Goal: Check status: Check status

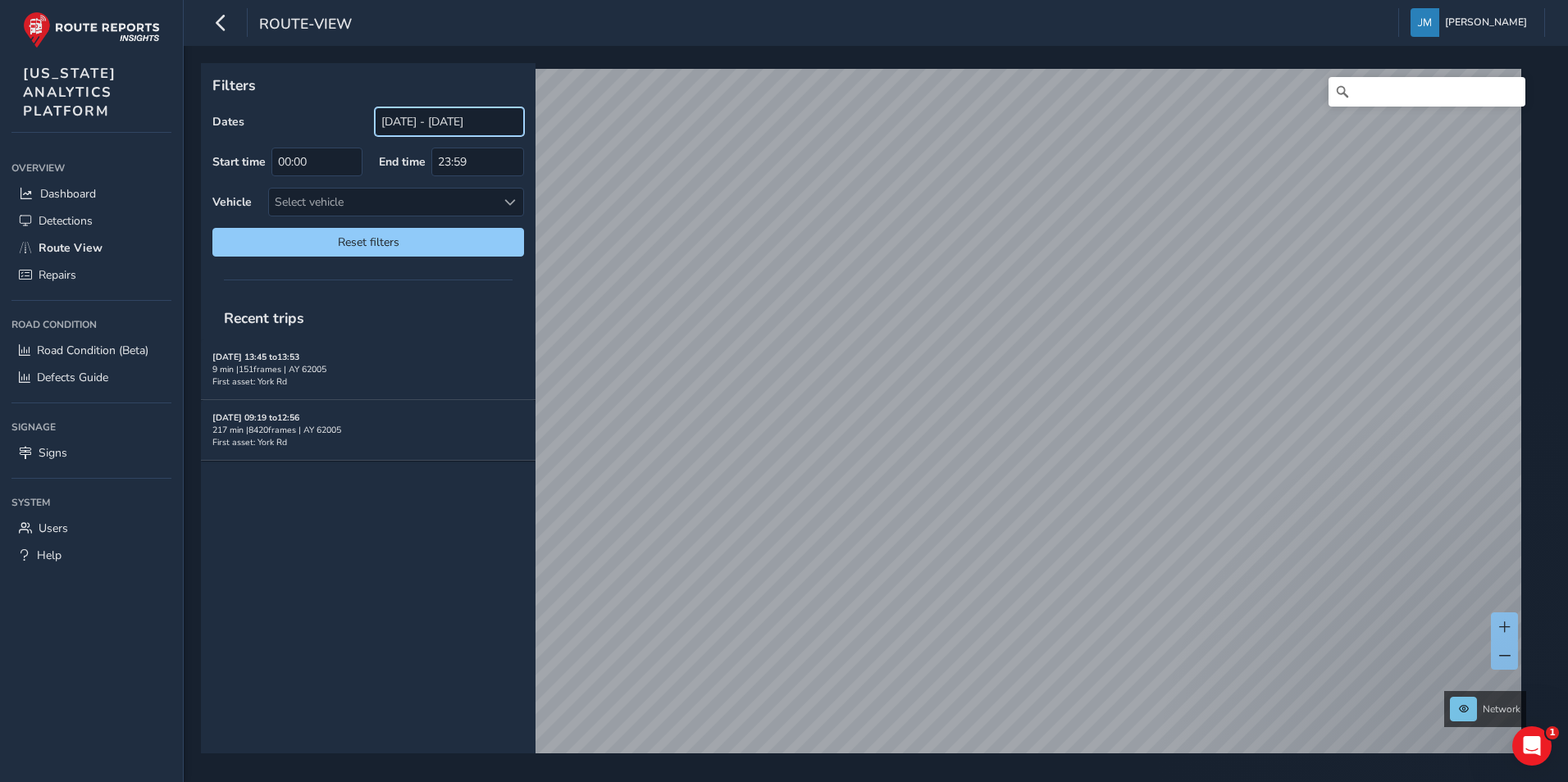
click at [421, 121] on input "08/04/2025 - 09/03/2025" at bounding box center [450, 122] width 150 height 29
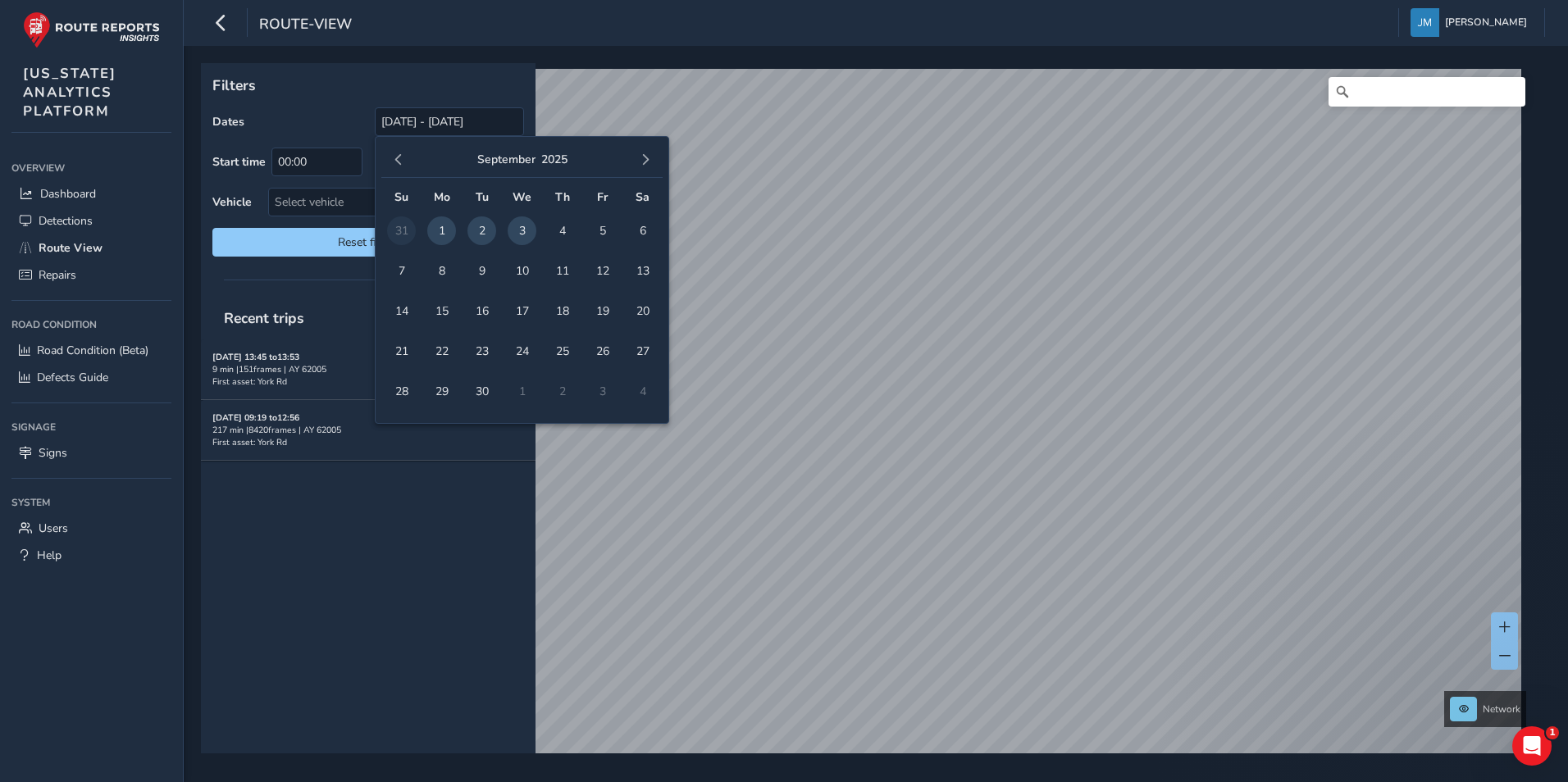
click at [441, 229] on span "1" at bounding box center [442, 230] width 29 height 29
click at [527, 224] on span "3" at bounding box center [522, 230] width 29 height 29
type input "09/01/2025 - 09/03/2025"
